Goal: Task Accomplishment & Management: Complete application form

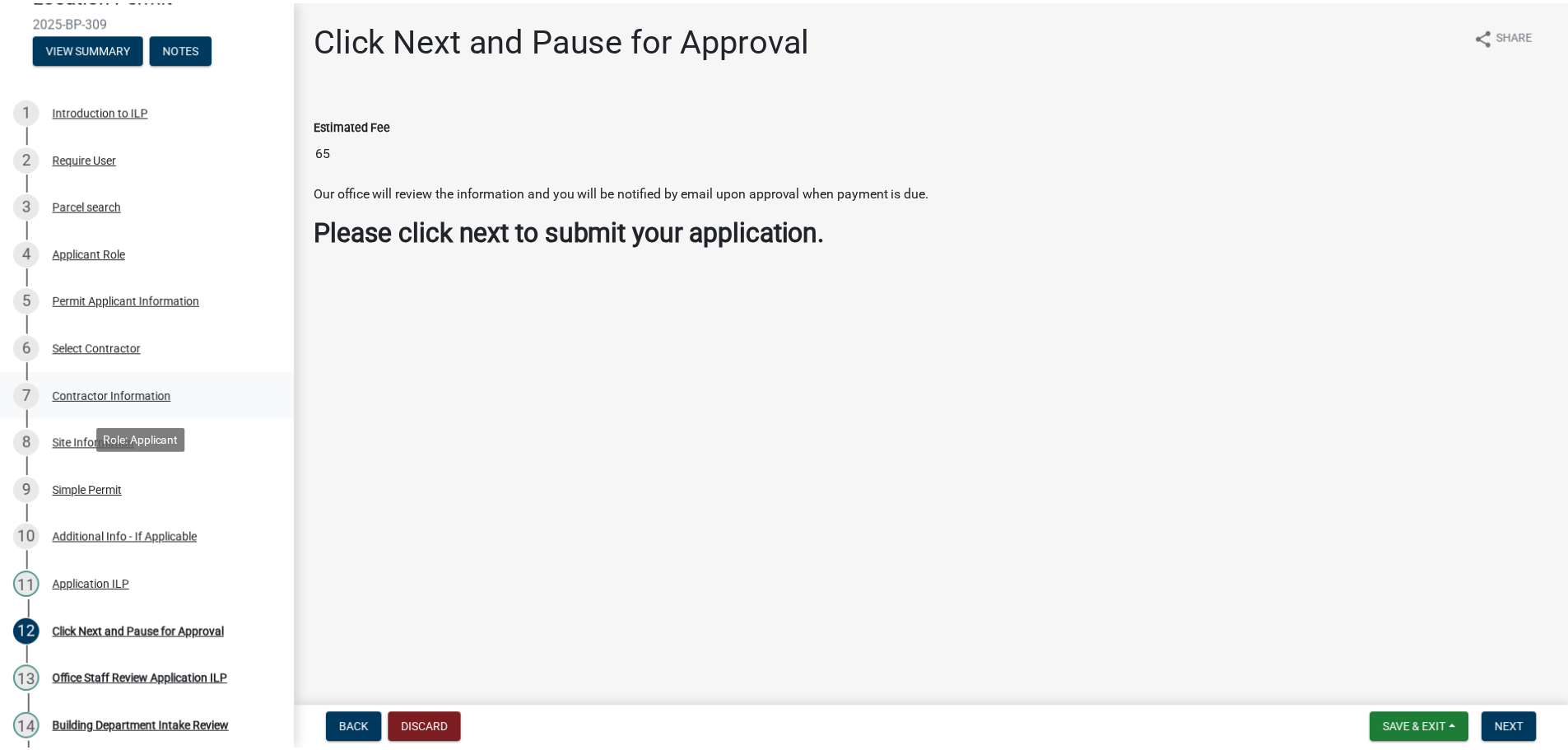
scroll to position [306, 0]
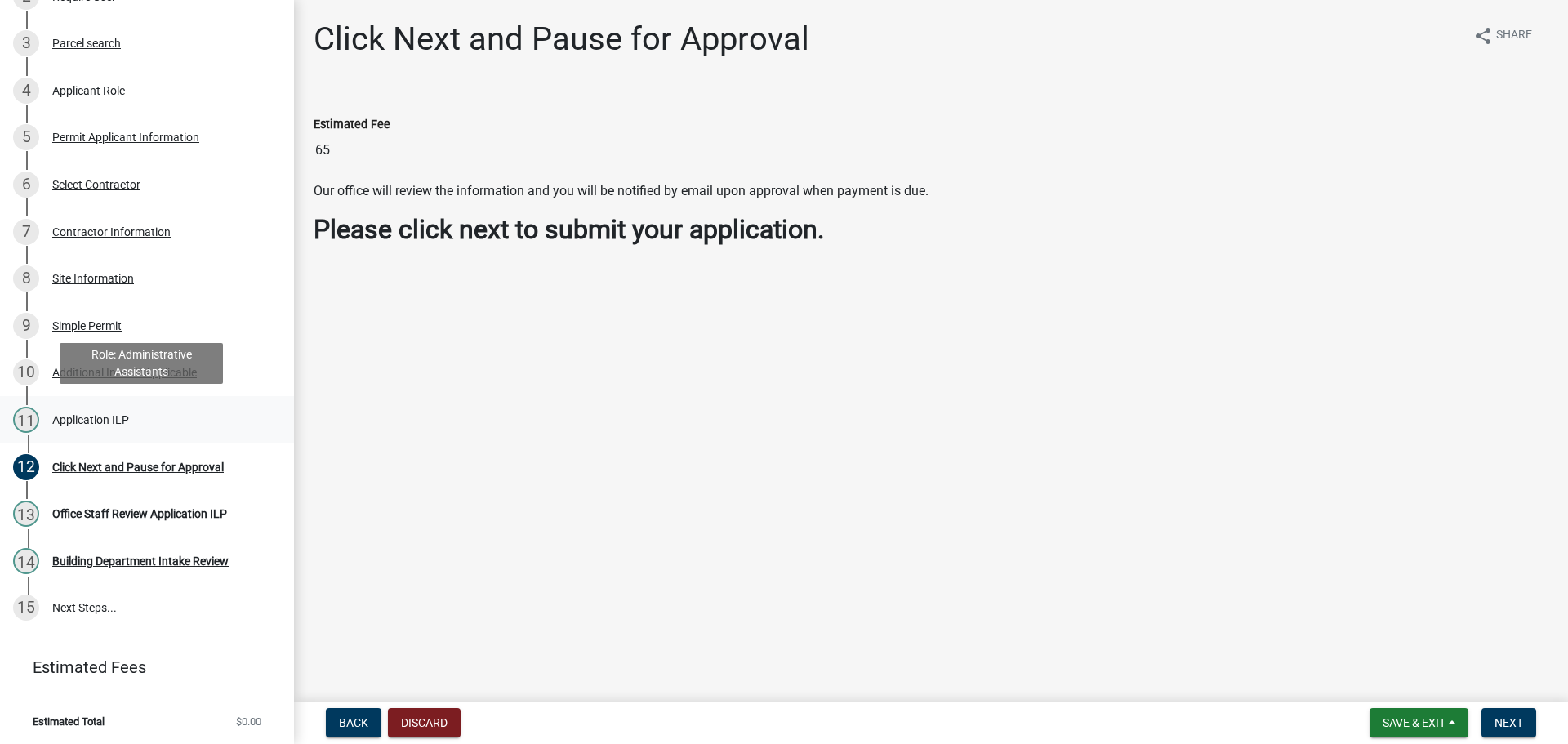
click at [89, 414] on div "Application ILP" at bounding box center [90, 419] width 77 height 12
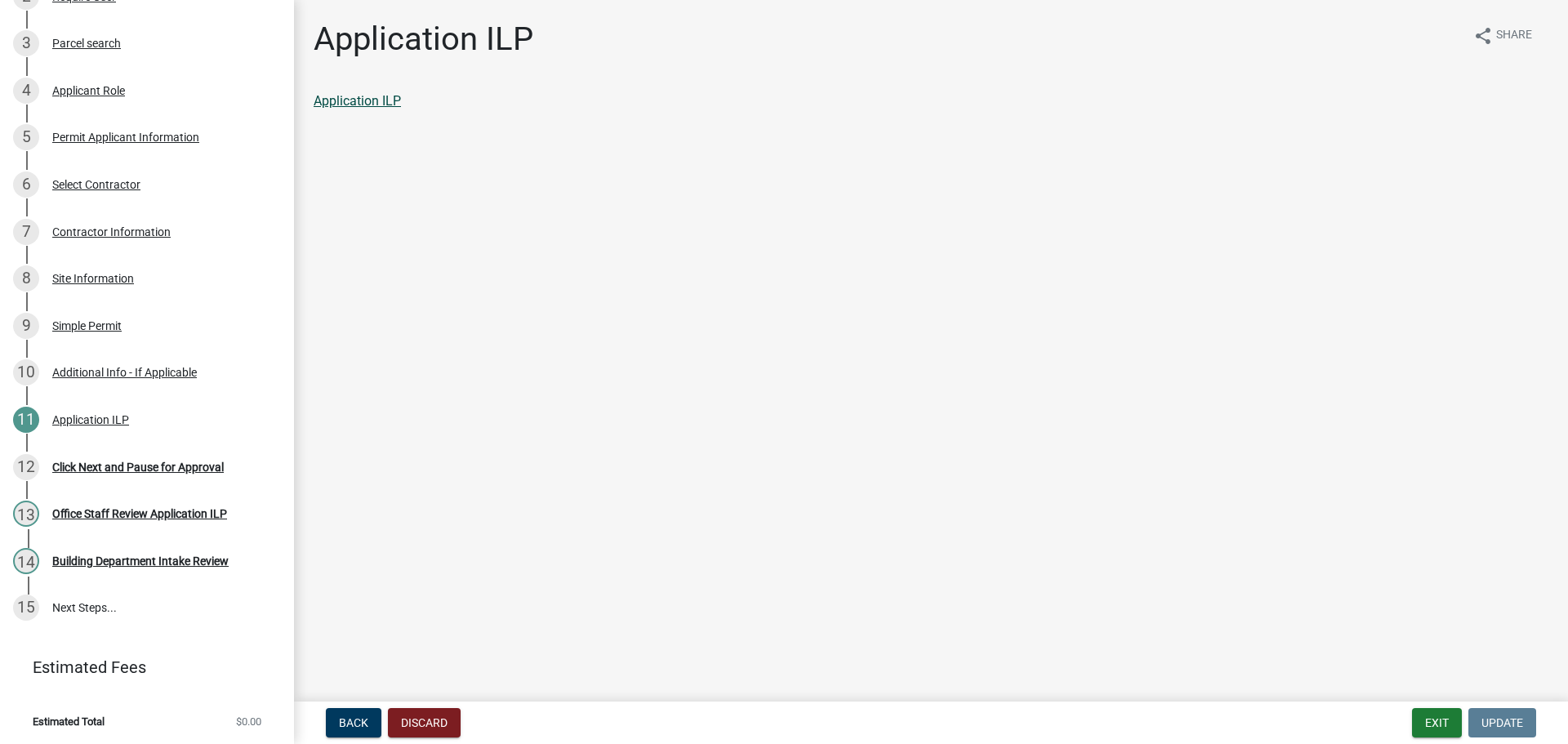
click at [356, 105] on link "Application ILP" at bounding box center [357, 100] width 88 height 16
click at [1448, 725] on button "Exit" at bounding box center [1437, 723] width 50 height 29
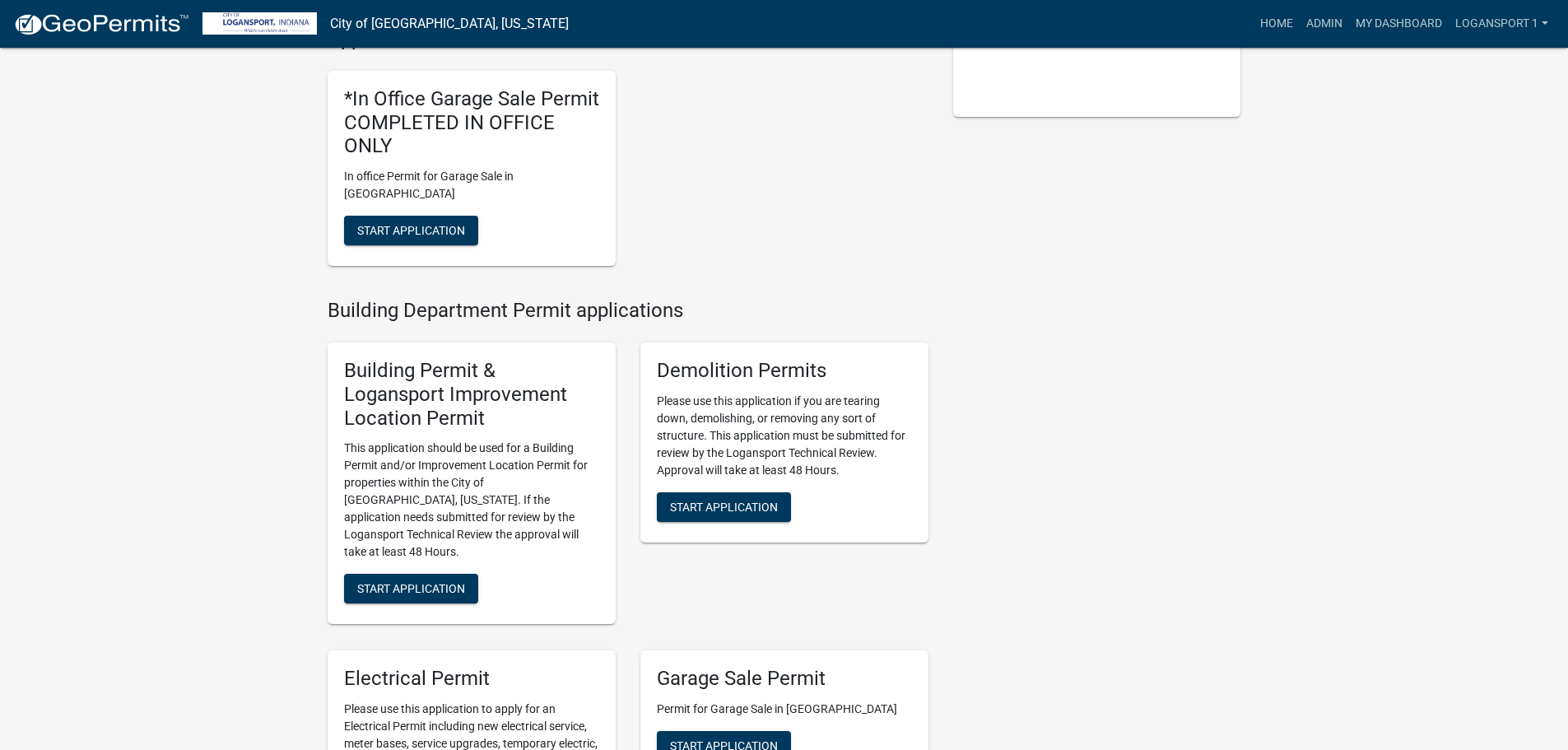
scroll to position [412, 0]
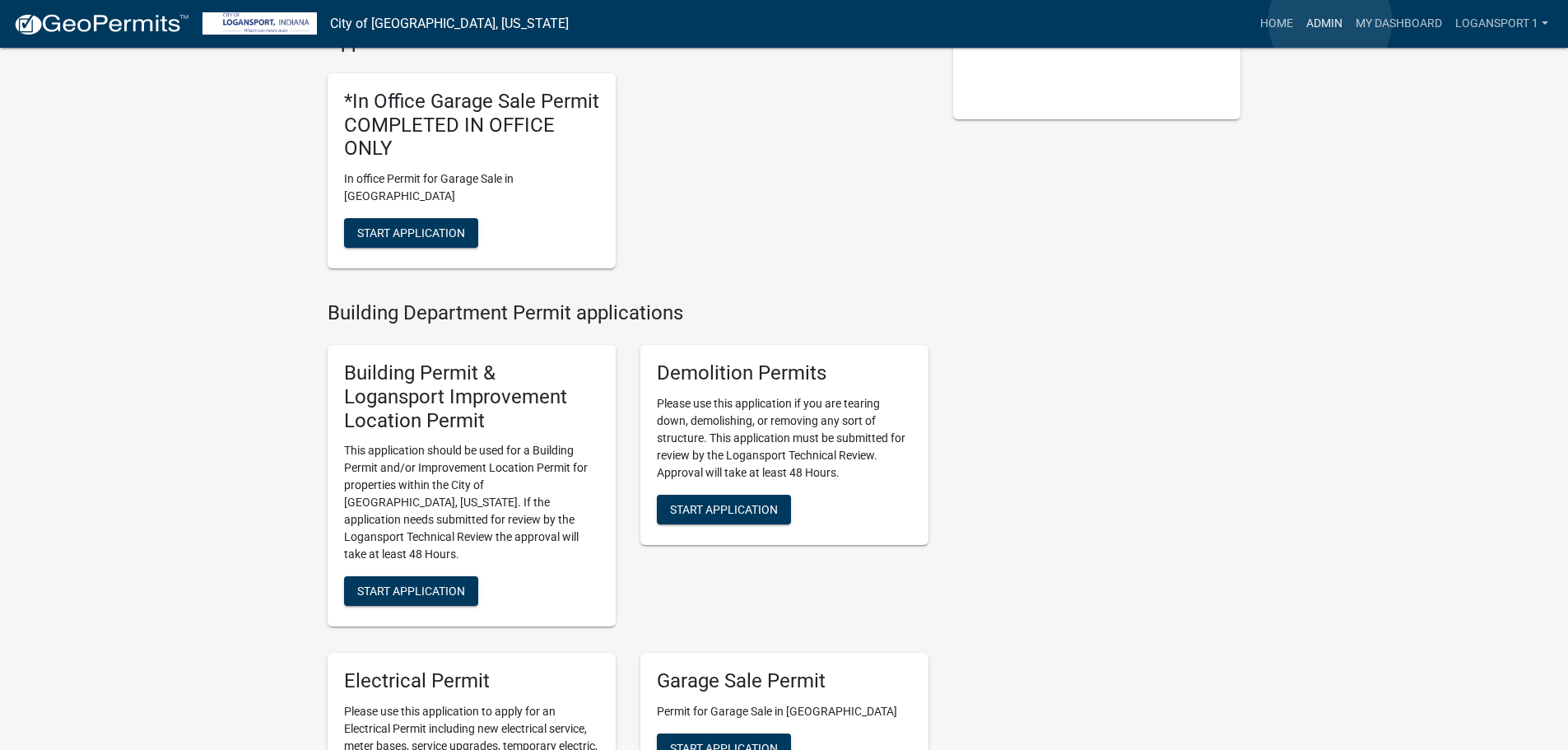
click at [1330, 21] on link "Admin" at bounding box center [1325, 24] width 50 height 31
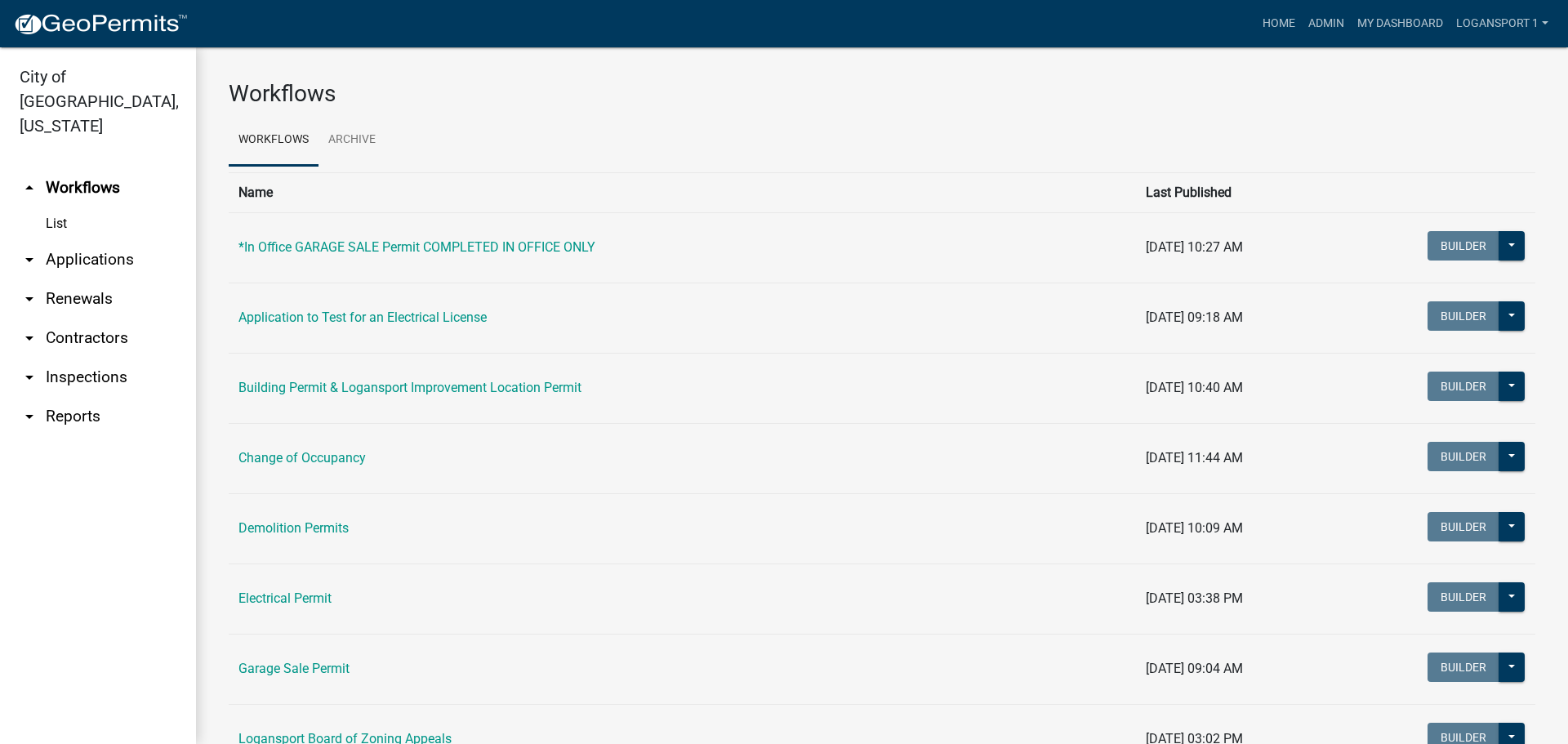
click at [70, 240] on link "arrow_drop_down Applications" at bounding box center [98, 259] width 196 height 39
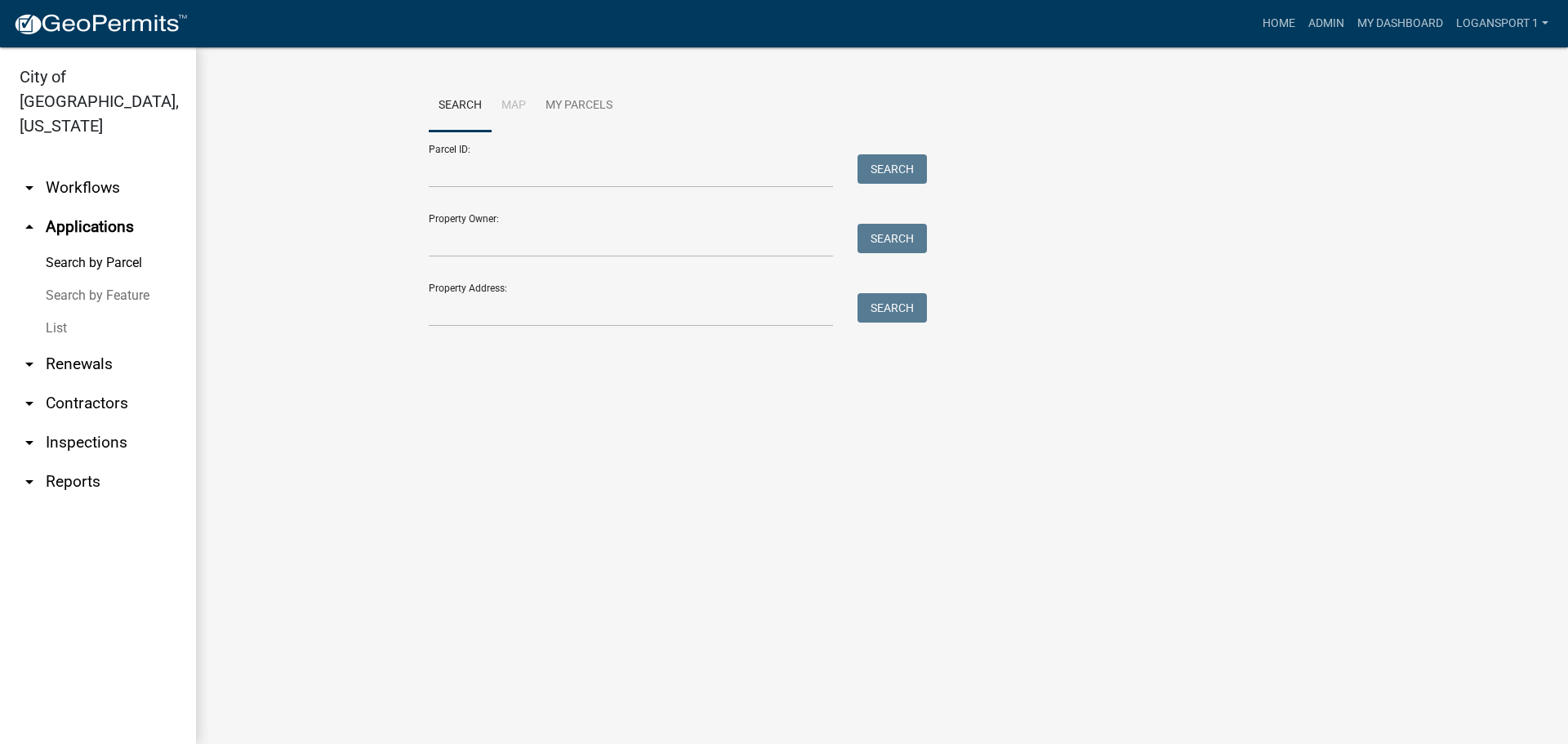
click at [63, 312] on link "List" at bounding box center [98, 328] width 196 height 33
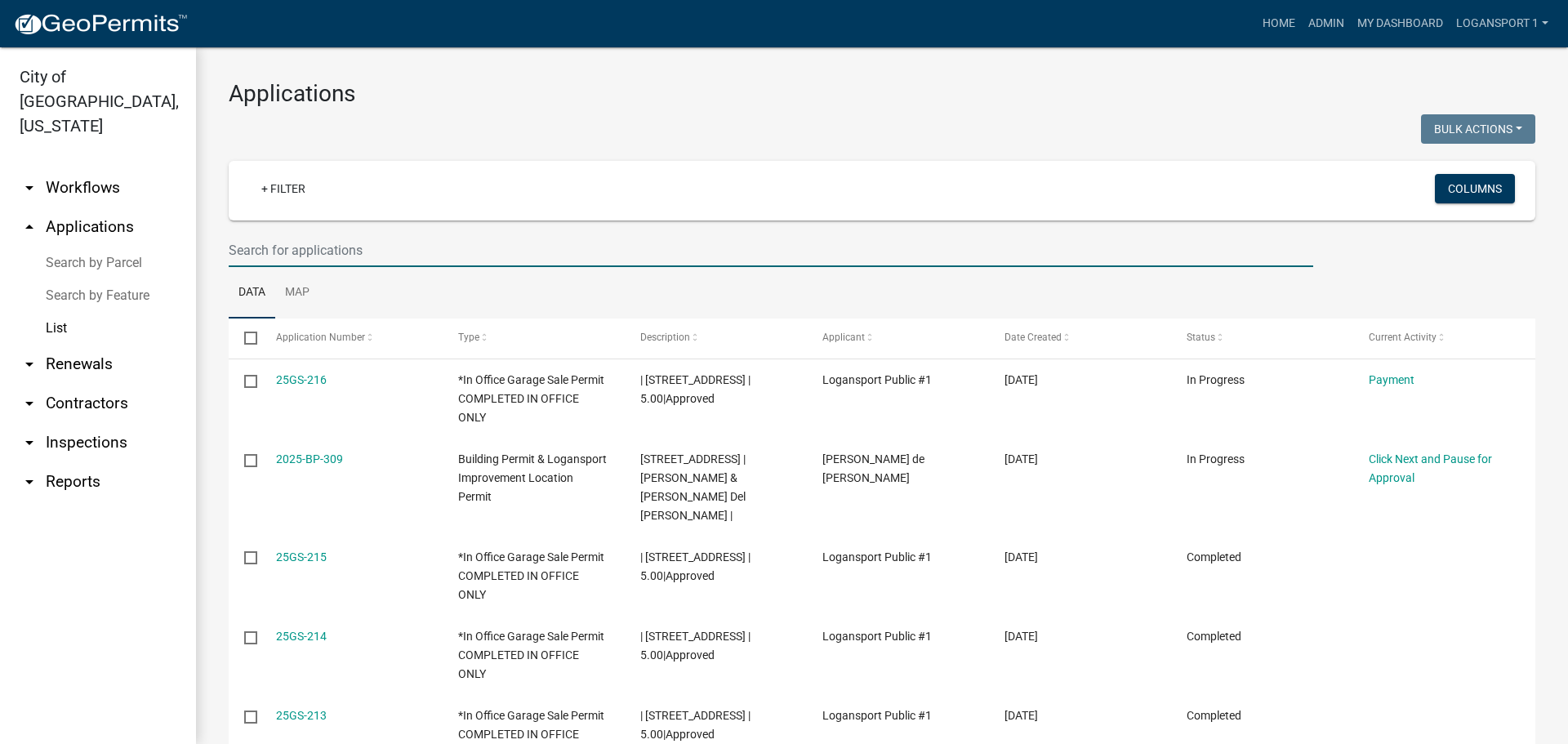
click at [365, 255] on input "text" at bounding box center [771, 250] width 1085 height 34
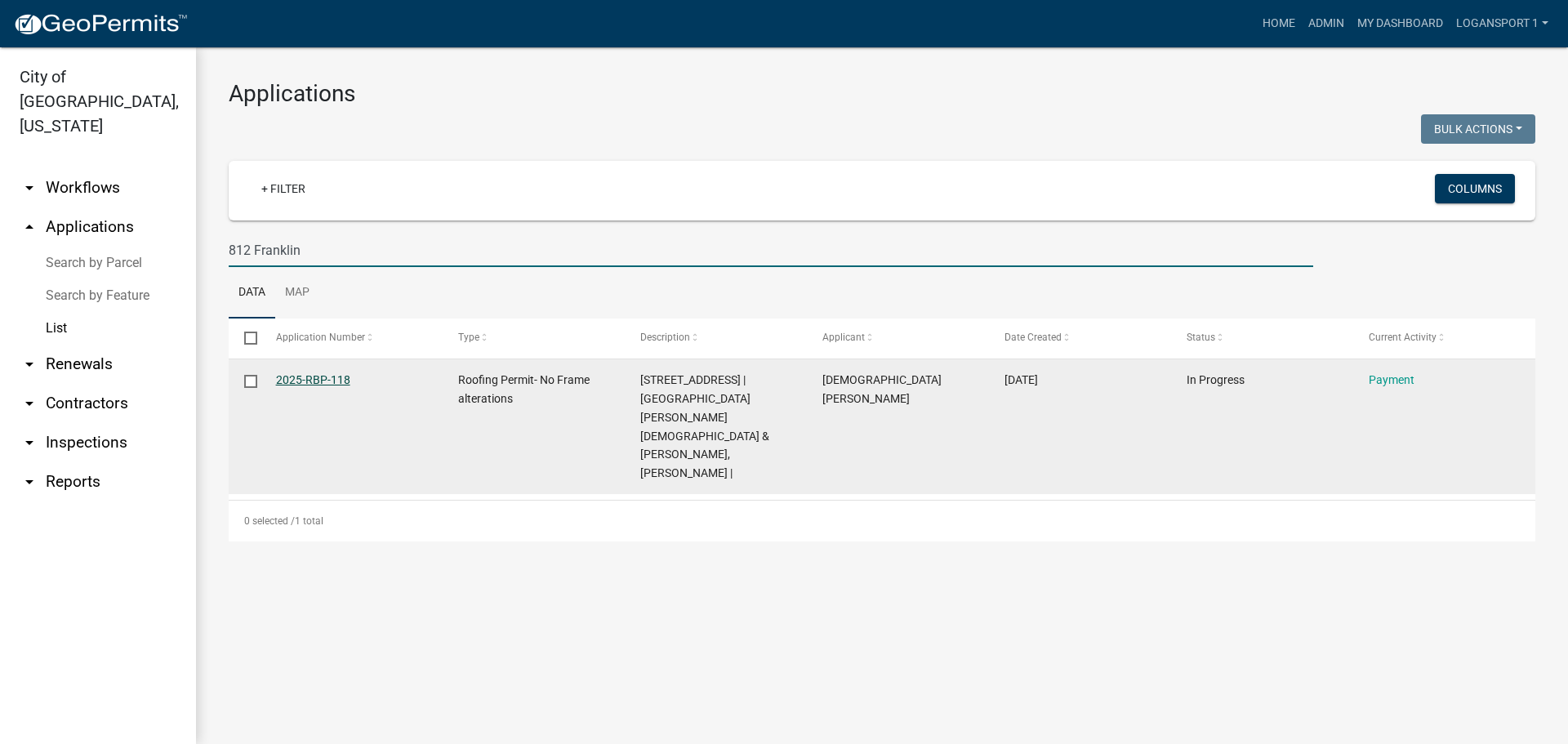
type input "812 Franklin"
click at [335, 379] on link "2025-RBP-118" at bounding box center [314, 379] width 75 height 13
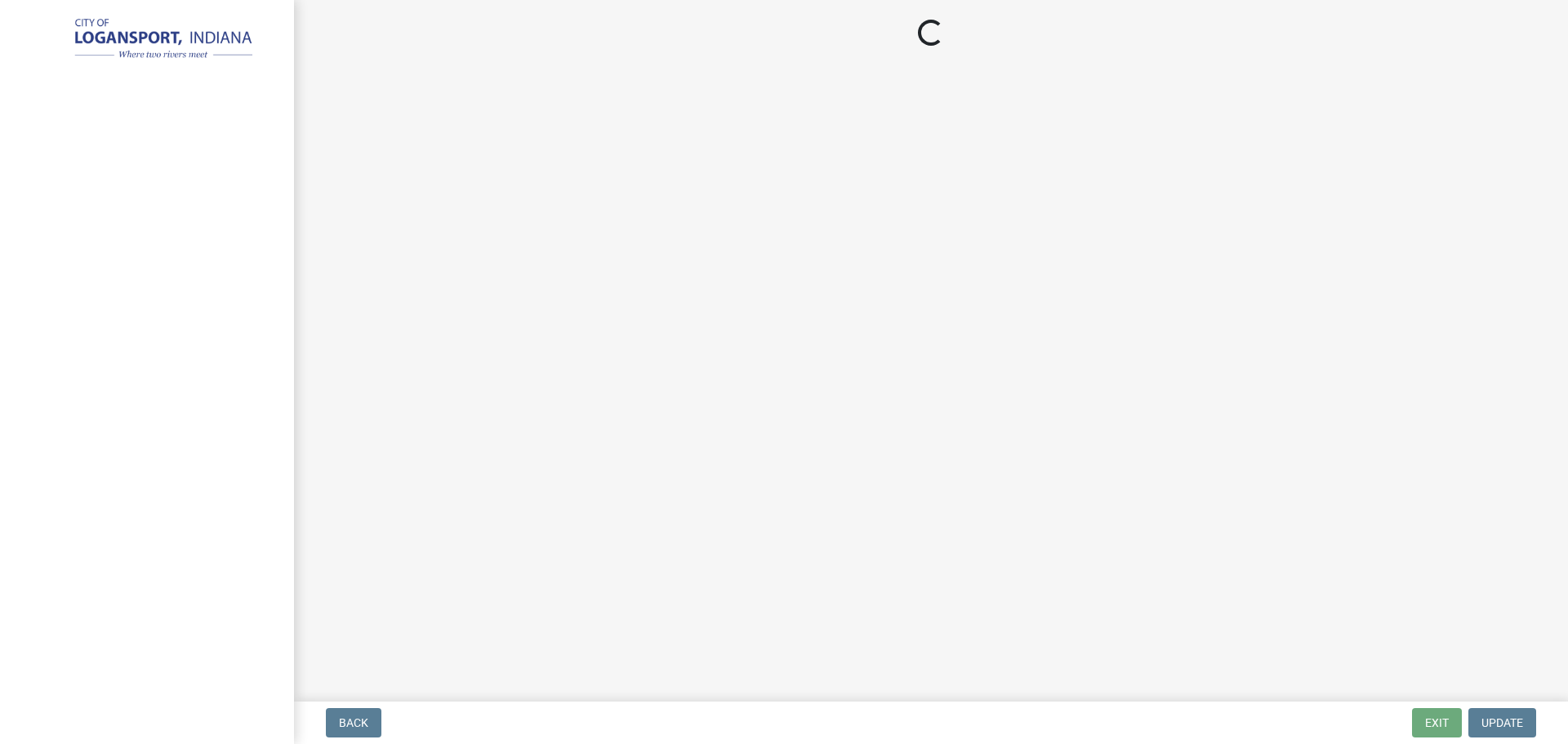
select select "3: 3"
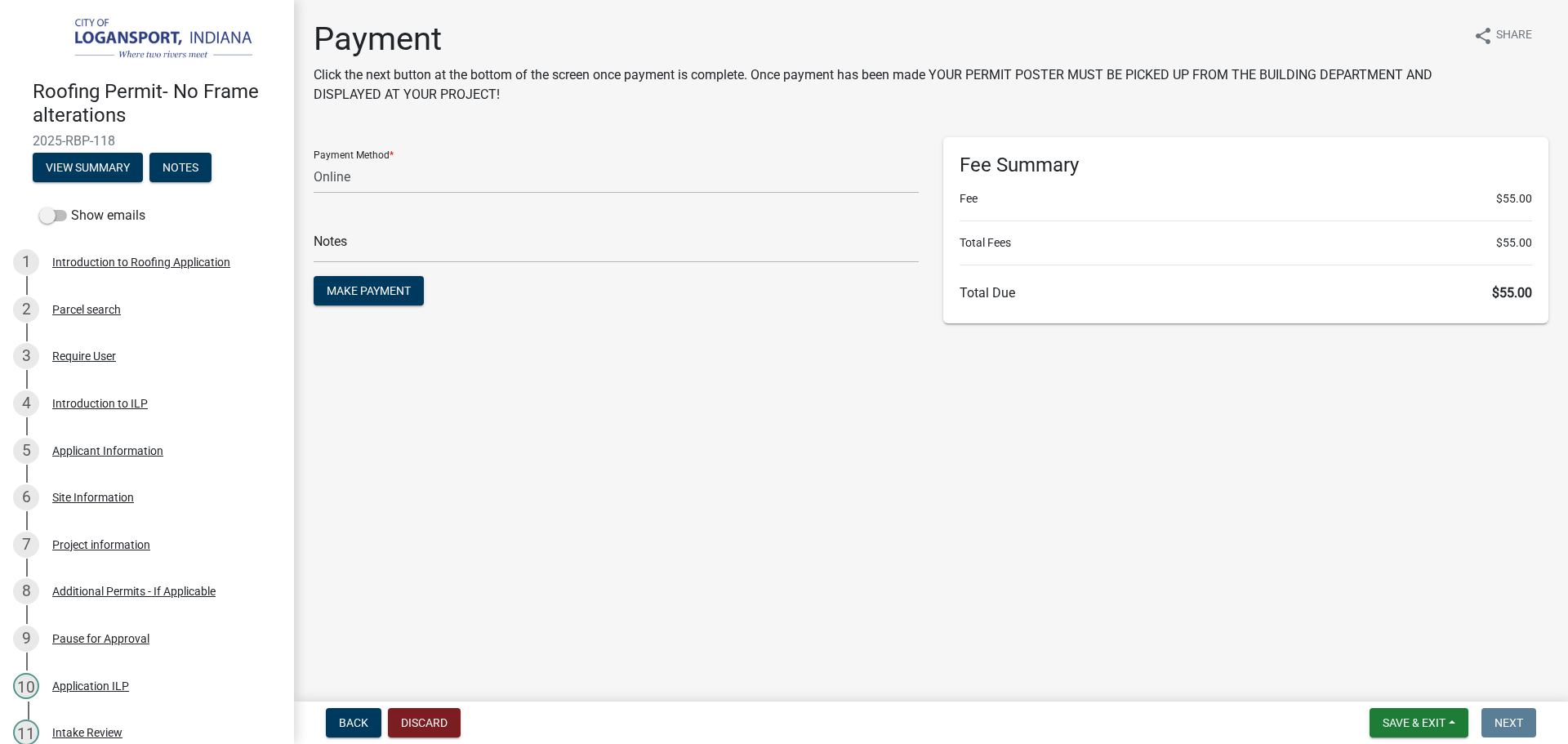
drag, startPoint x: 34, startPoint y: 139, endPoint x: 133, endPoint y: 132, distance: 99.2
click at [133, 136] on span "2025-RBP-118" at bounding box center [147, 140] width 229 height 16
copy span "2025-RBP-118"
click at [356, 252] on input "text" at bounding box center [616, 246] width 605 height 34
paste input "2025-RBP-118"
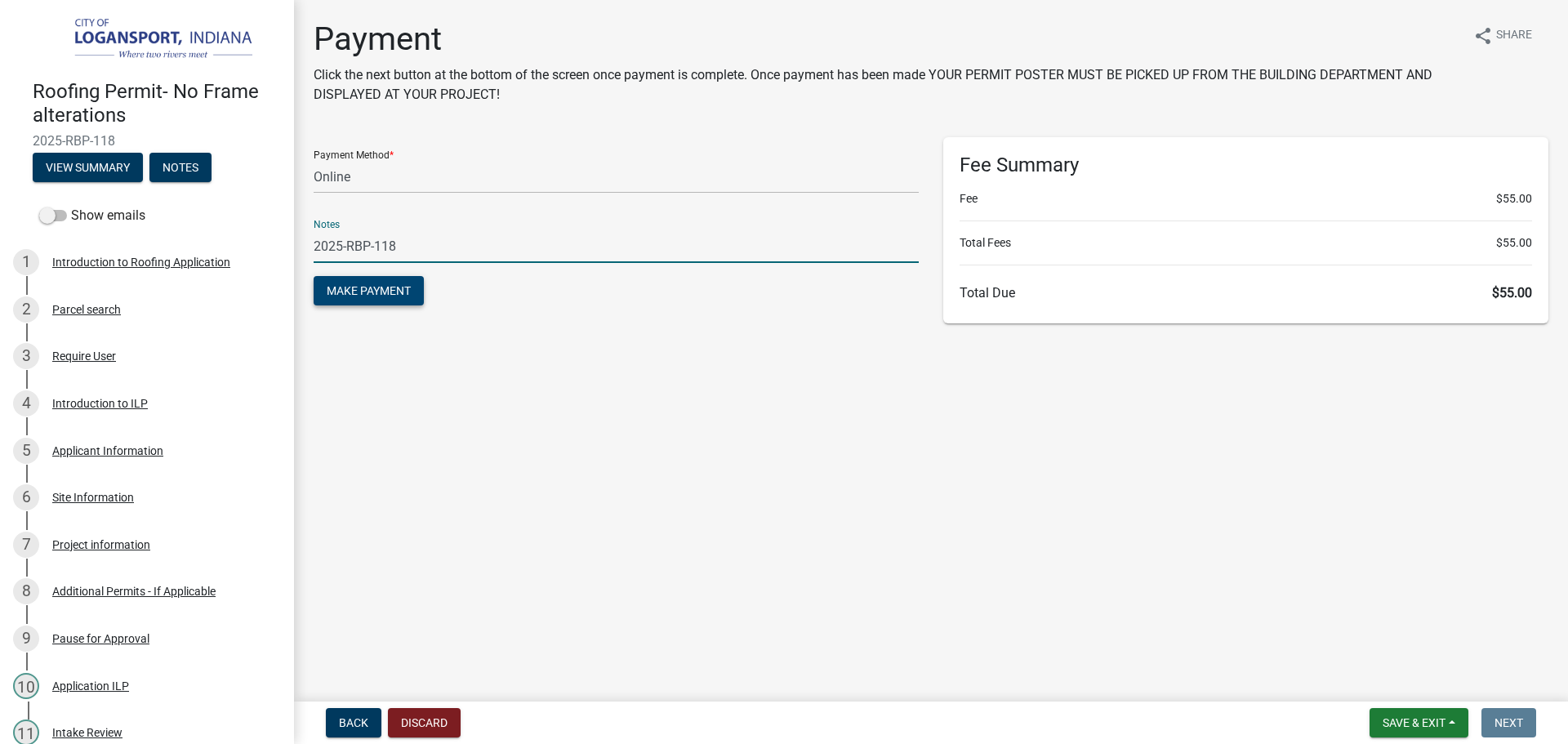
type input "2025-RBP-118"
click at [388, 293] on span "Make Payment" at bounding box center [368, 291] width 84 height 13
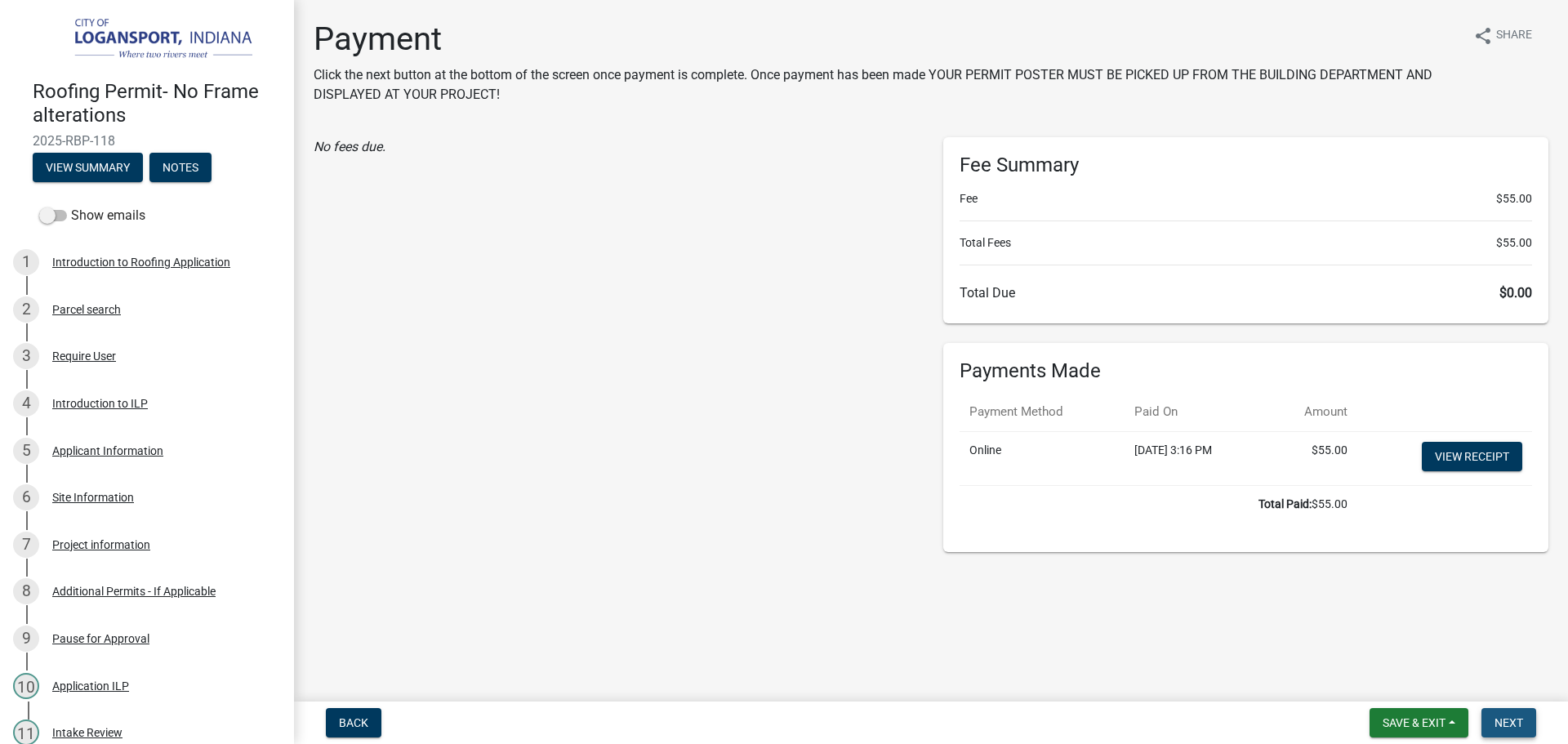
click at [1515, 724] on span "Next" at bounding box center [1508, 723] width 28 height 13
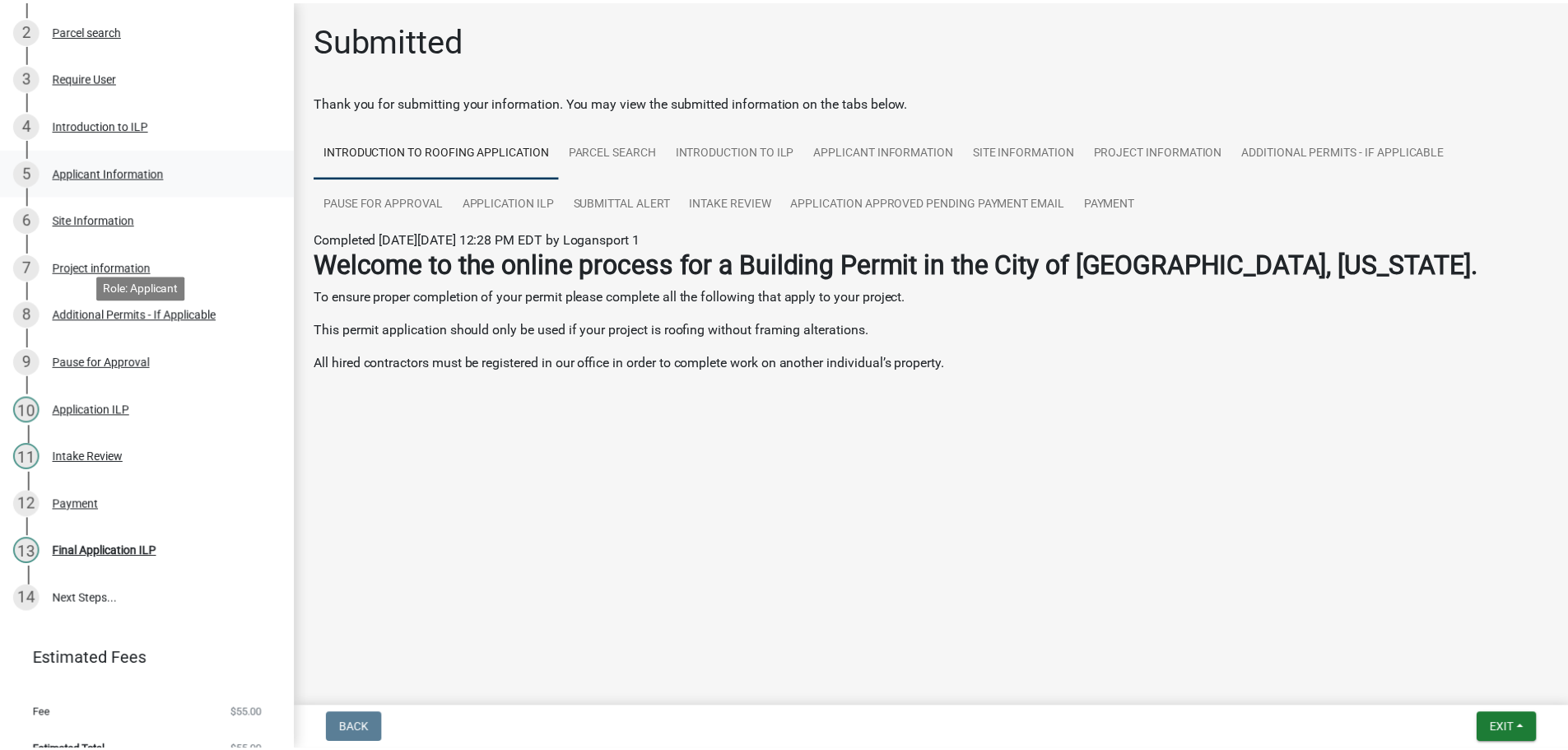
scroll to position [305, 0]
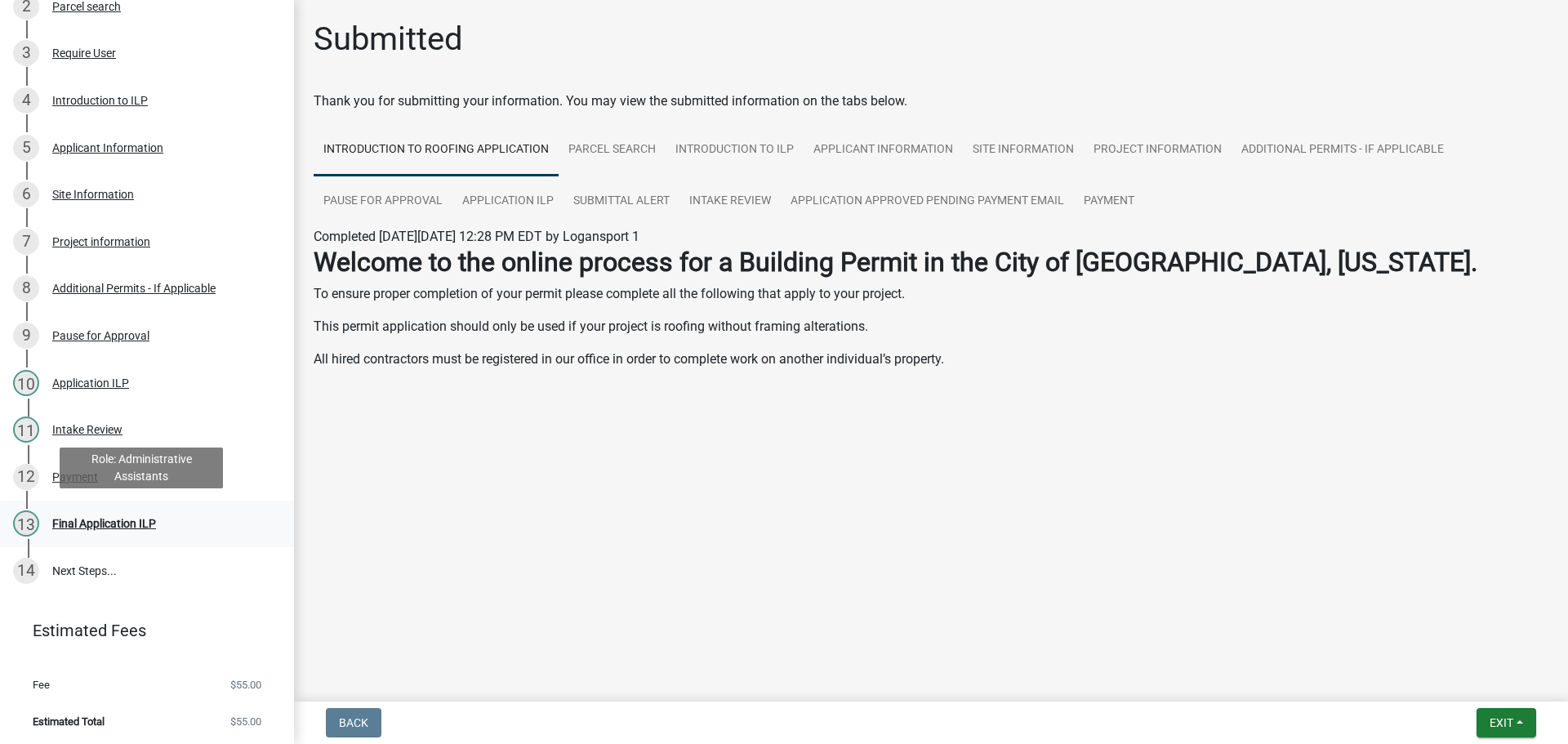
click at [101, 519] on div "Final Application ILP" at bounding box center [104, 523] width 104 height 12
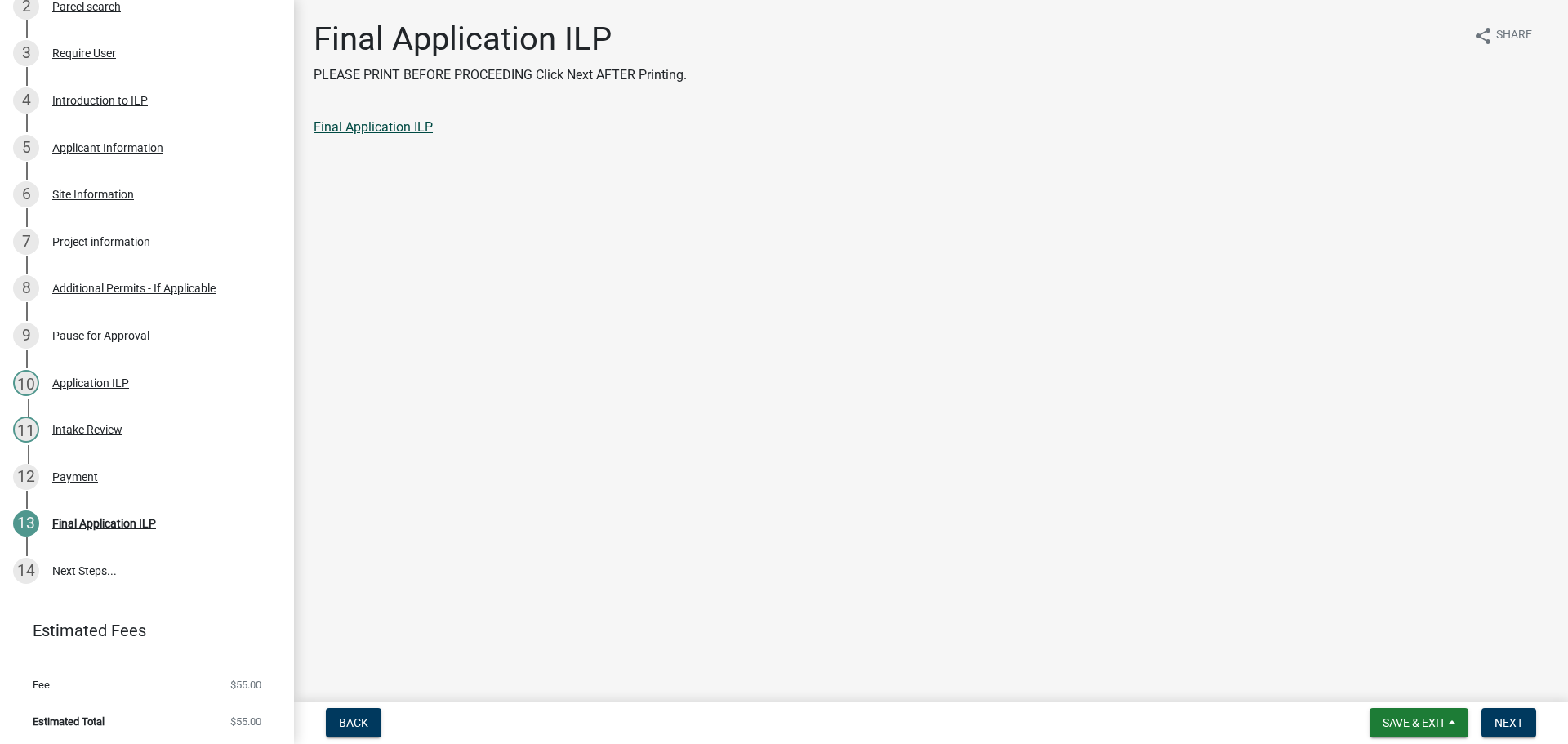
click at [367, 126] on link "Final Application ILP" at bounding box center [373, 127] width 119 height 16
click at [1526, 711] on button "Next" at bounding box center [1509, 723] width 55 height 29
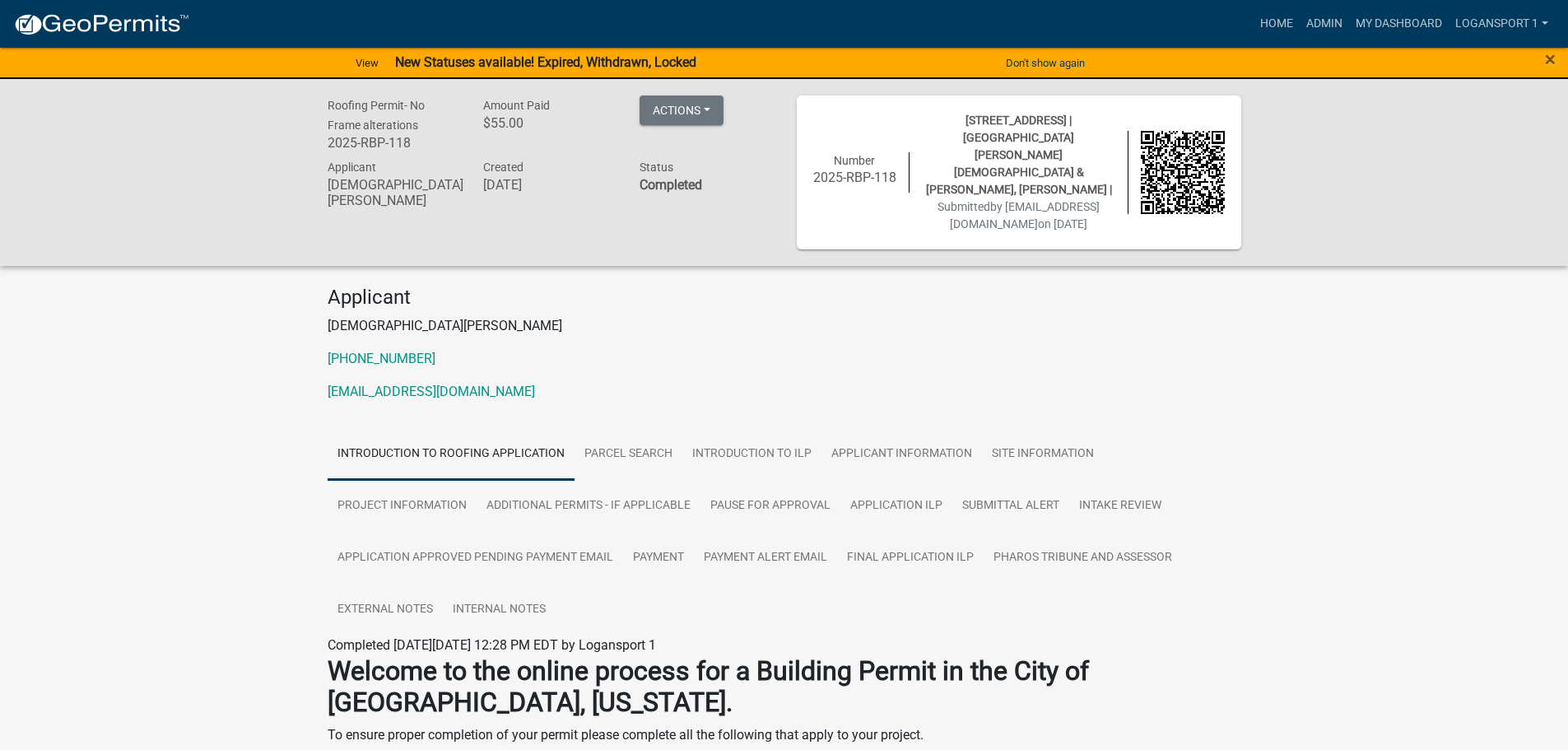
click at [1258, 371] on div "Roofing Permit- No Frame alterations 2025-RBP-118 Amount Paid $55.00 Actions Vi…" at bounding box center [784, 476] width 1568 height 794
